Goal: Task Accomplishment & Management: Use online tool/utility

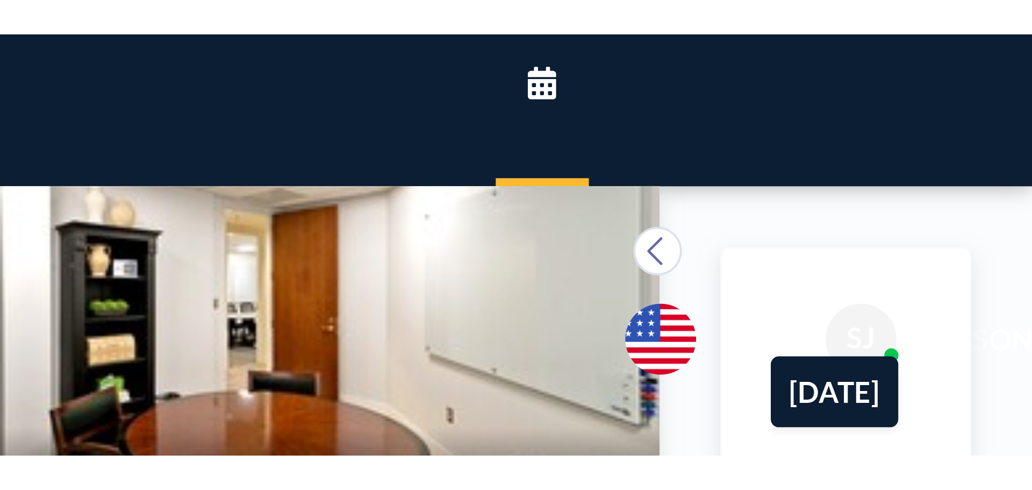
scroll to position [457, 0]
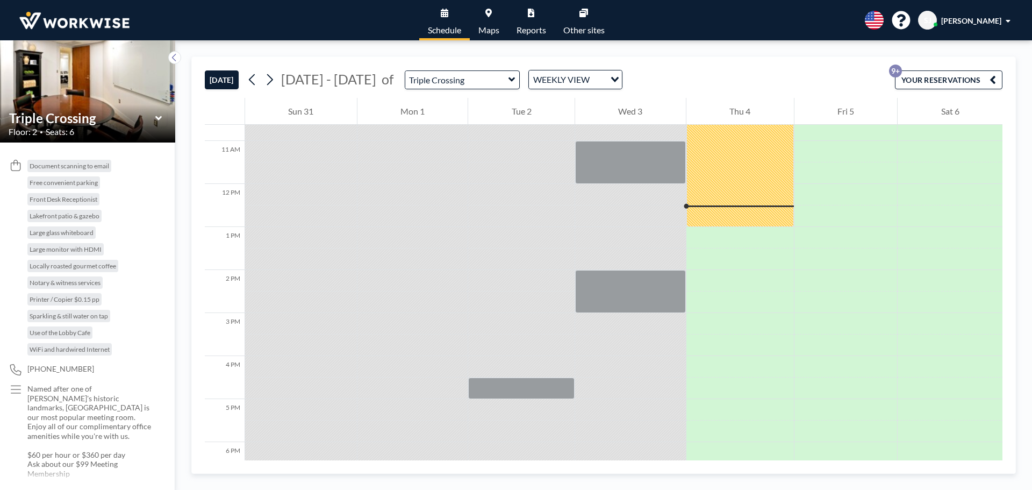
click at [509, 81] on icon at bounding box center [512, 79] width 6 height 4
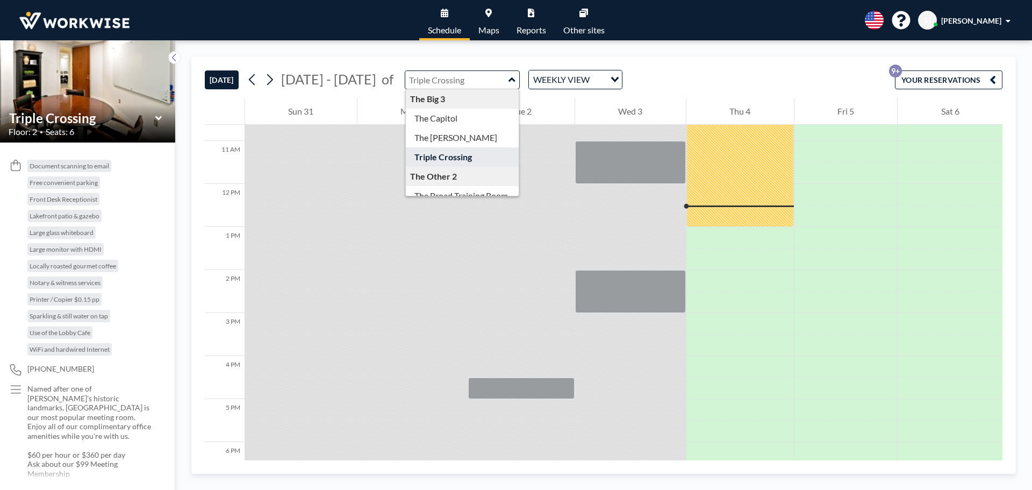
click at [509, 81] on icon at bounding box center [512, 79] width 7 height 11
type input "Triple Crossing"
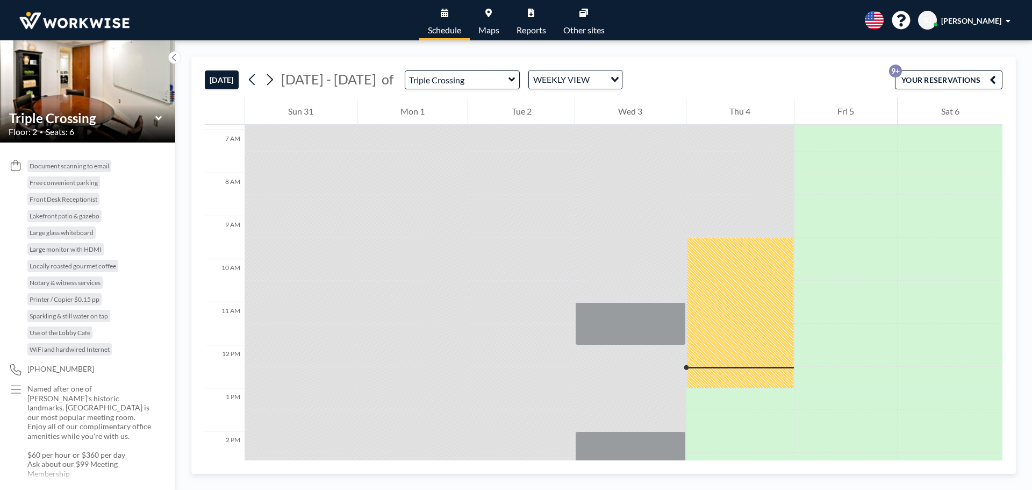
scroll to position [350, 0]
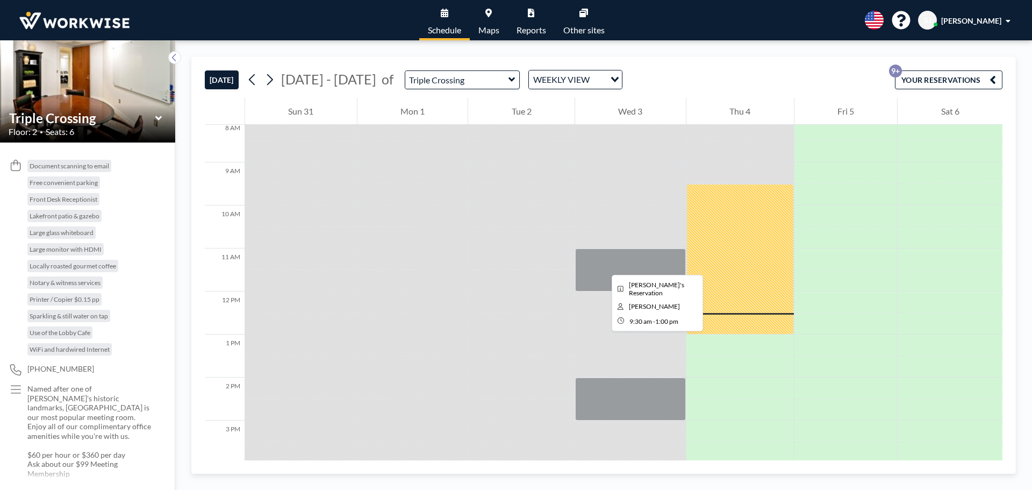
click at [716, 265] on div at bounding box center [741, 259] width 108 height 151
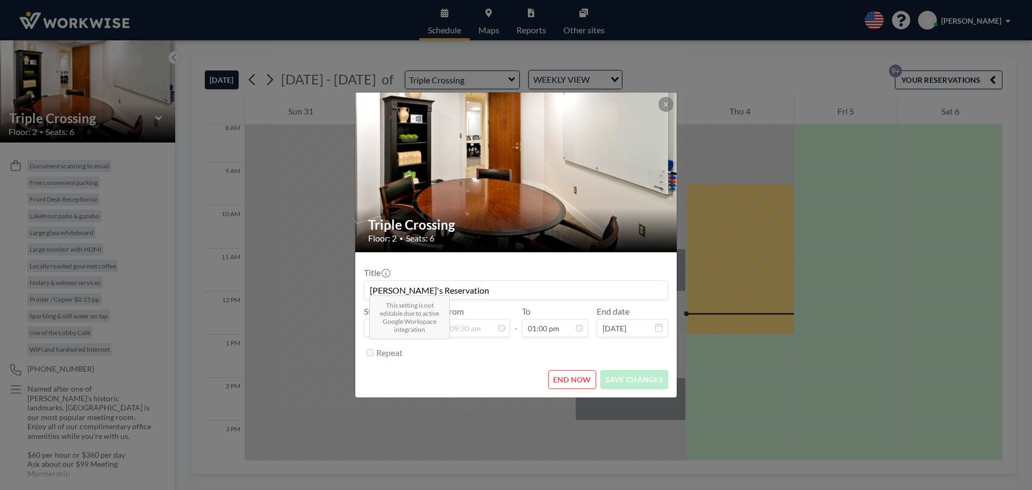
scroll to position [497, 0]
click at [579, 385] on button "END NOW" at bounding box center [572, 379] width 48 height 19
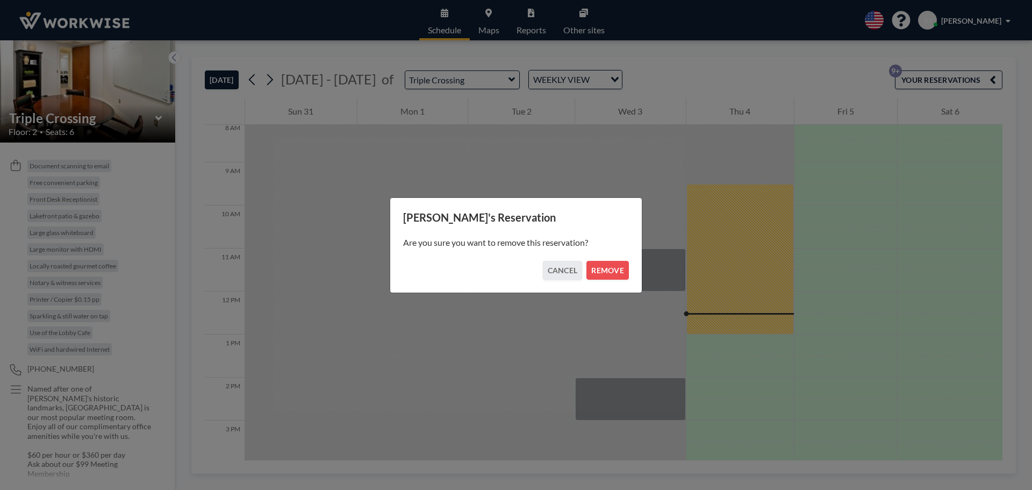
click at [605, 271] on button "REMOVE" at bounding box center [608, 270] width 42 height 19
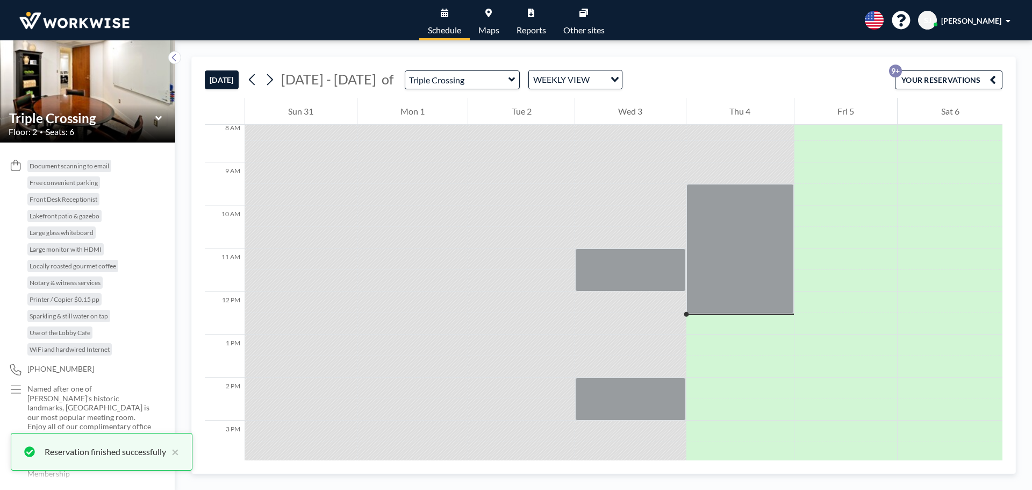
click at [175, 399] on div "Reservation finished successfully ×" at bounding box center [102, 452] width 182 height 38
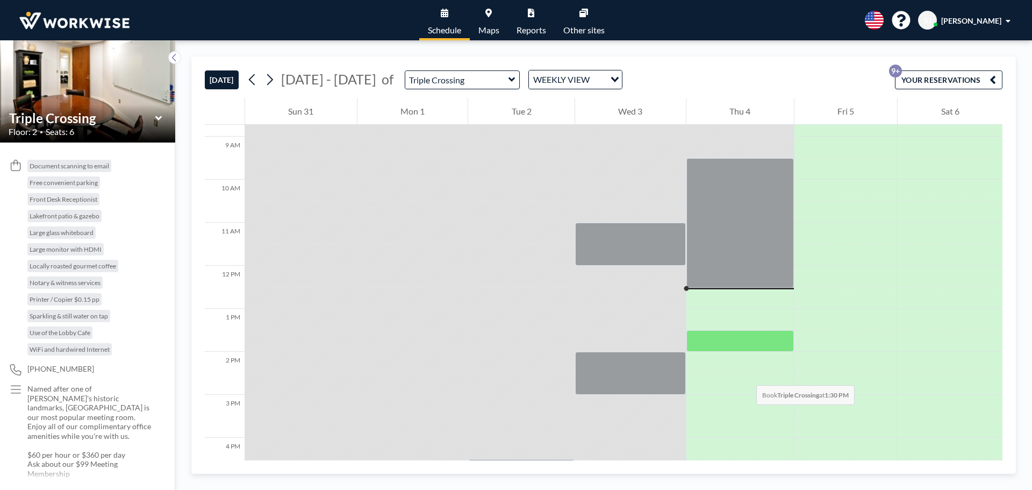
scroll to position [350, 0]
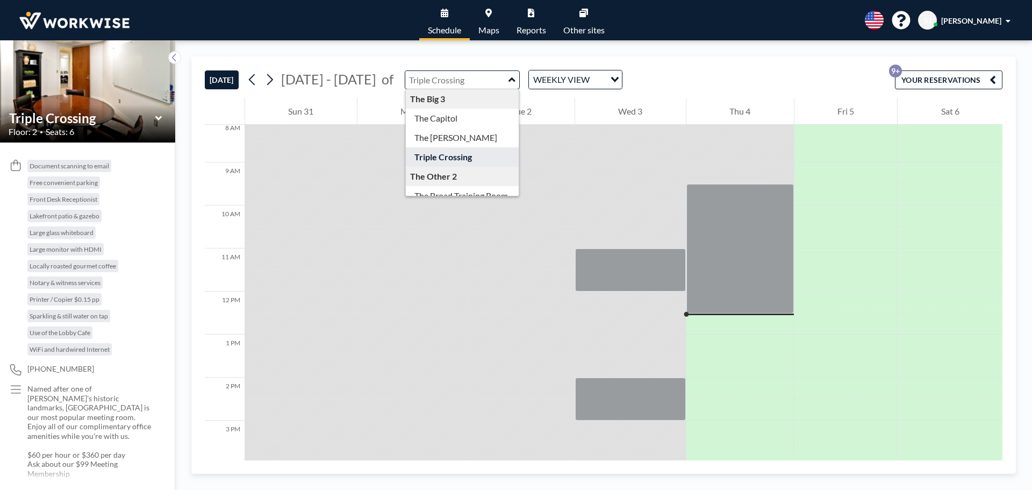
click at [478, 87] on input "text" at bounding box center [456, 80] width 103 height 18
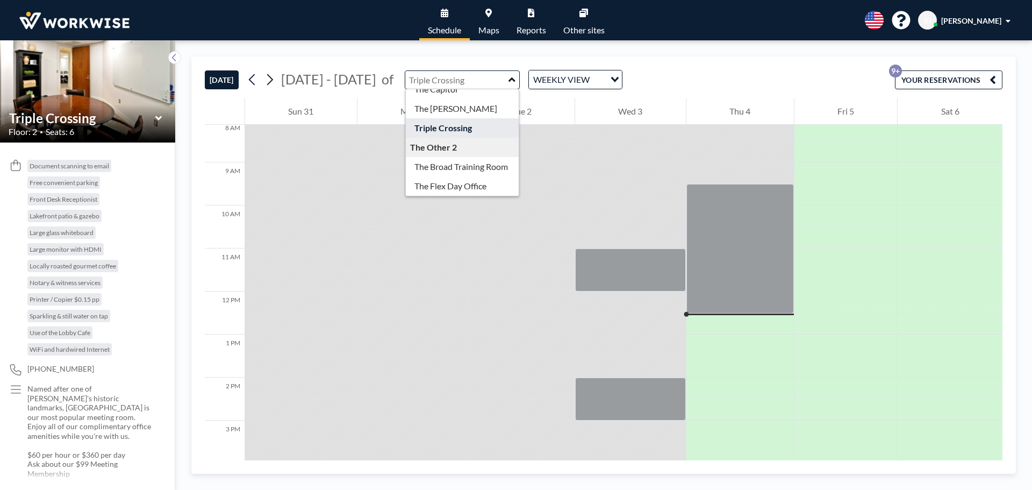
type input "The Flex Day Office"
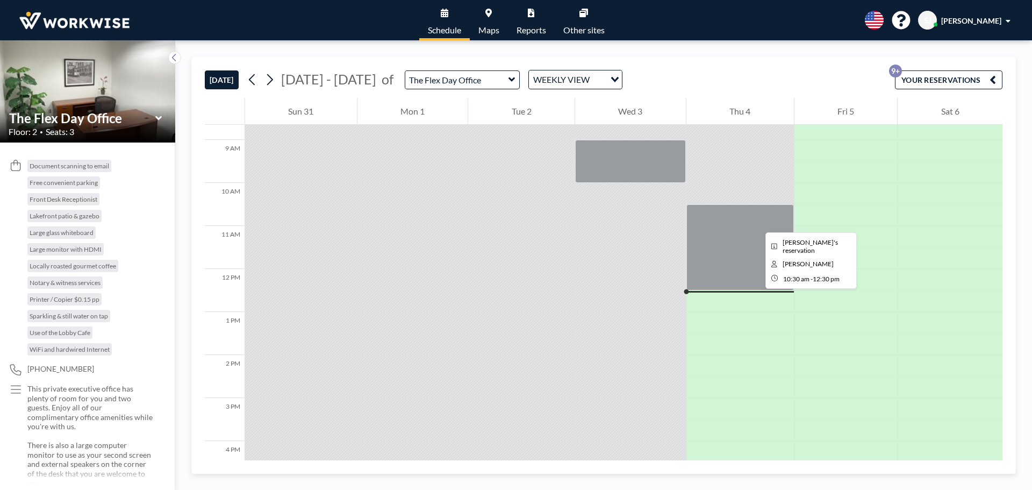
scroll to position [301, 0]
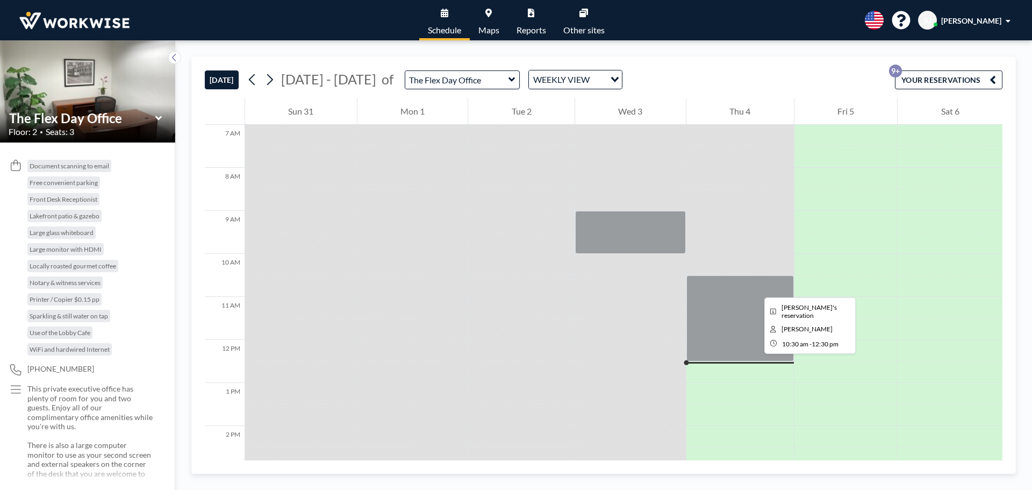
click at [735, 288] on div at bounding box center [741, 318] width 108 height 86
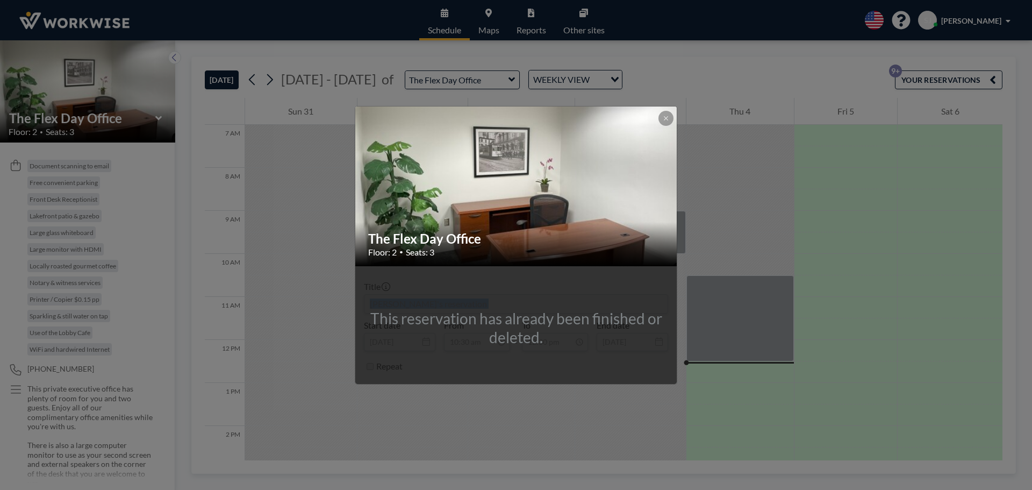
click at [735, 288] on div "The Flex Day Office Floor: 2 • Seats: 3 This reservation has already been finis…" at bounding box center [516, 245] width 1032 height 490
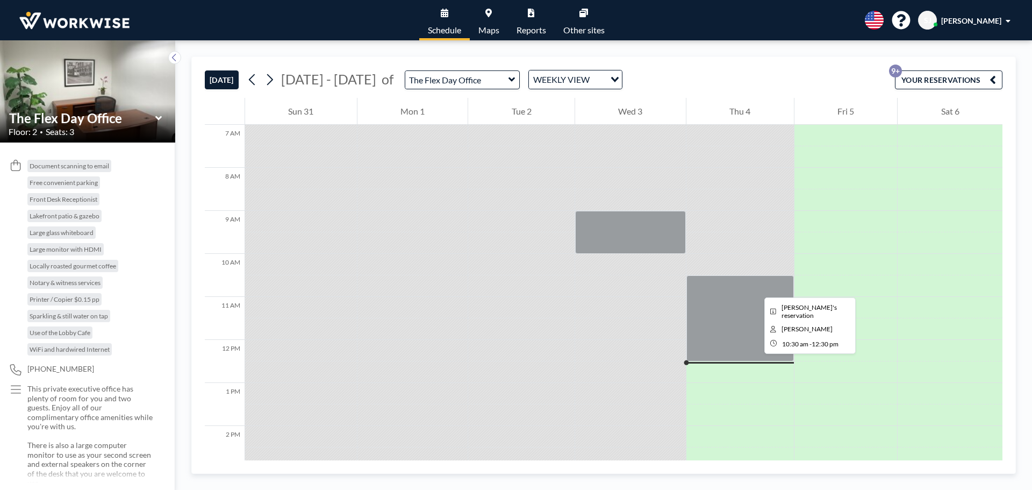
click at [735, 288] on div at bounding box center [741, 318] width 108 height 86
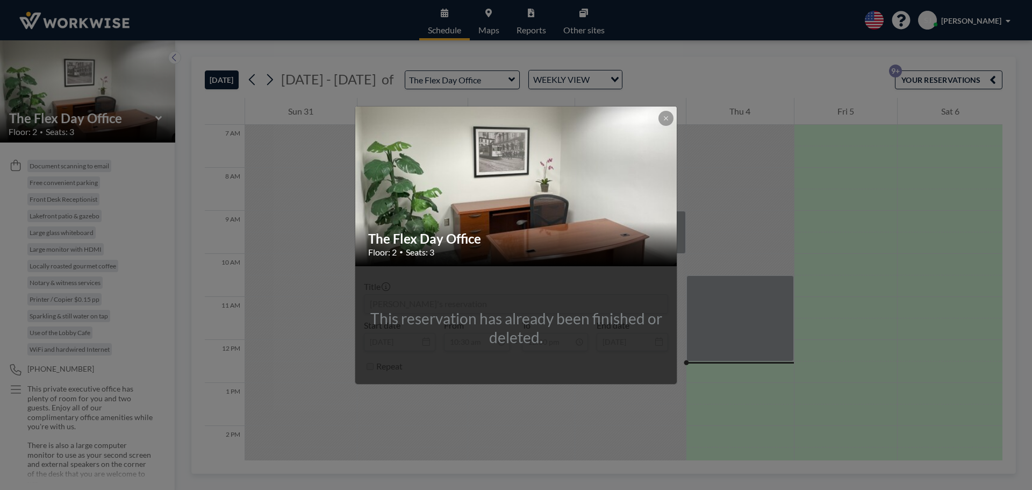
click at [735, 288] on div "The Flex Day Office Floor: 2 • Seats: 3 This reservation has already been finis…" at bounding box center [516, 245] width 1032 height 490
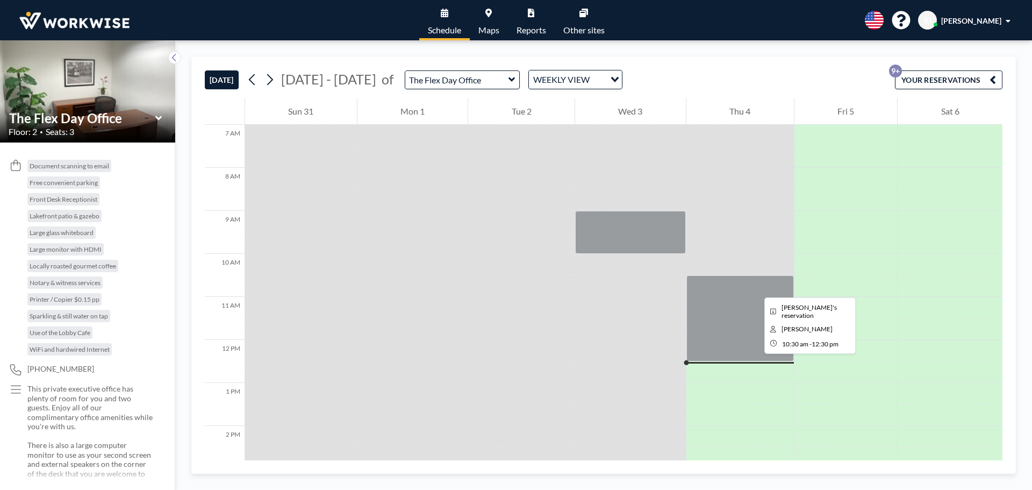
click at [735, 288] on div at bounding box center [741, 318] width 108 height 86
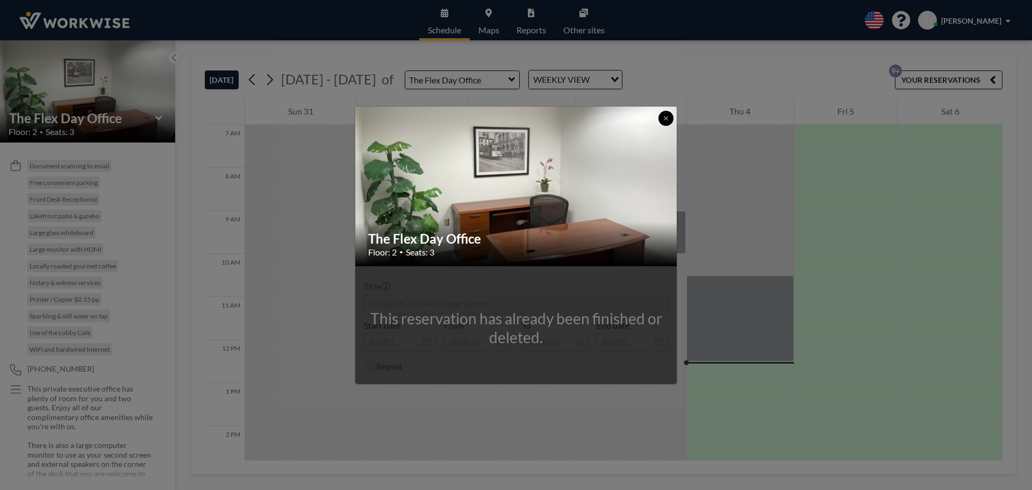
click at [663, 114] on button at bounding box center [666, 118] width 15 height 15
